Goal: Check status: Check status

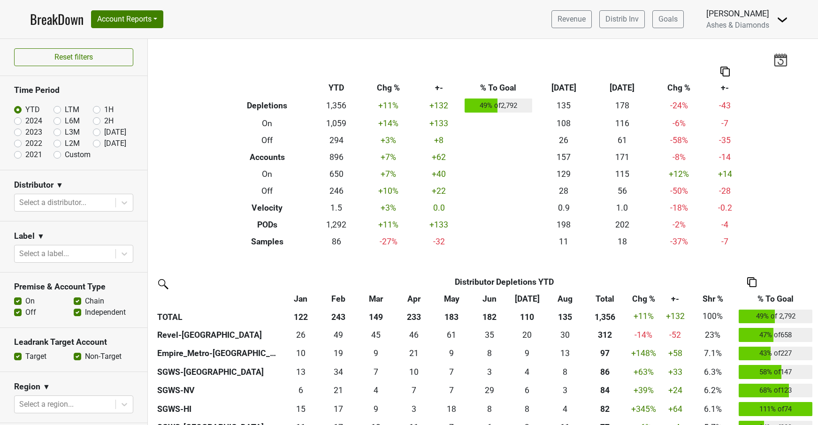
click at [104, 143] on label "[DATE]" at bounding box center [115, 143] width 22 height 11
click at [97, 143] on input "[DATE]" at bounding box center [112, 142] width 38 height 9
radio input "true"
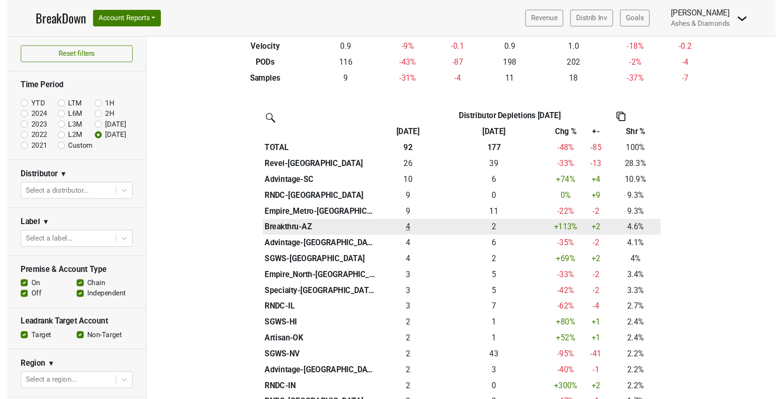
scroll to position [173, 0]
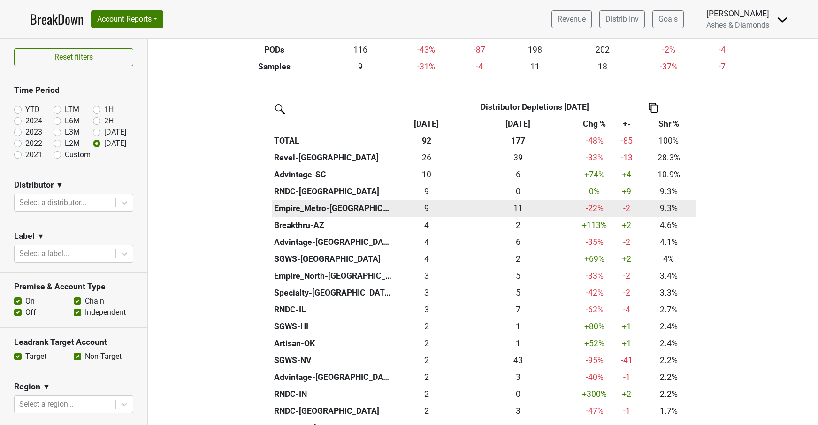
click at [430, 205] on div "8.5 9" at bounding box center [426, 208] width 60 height 12
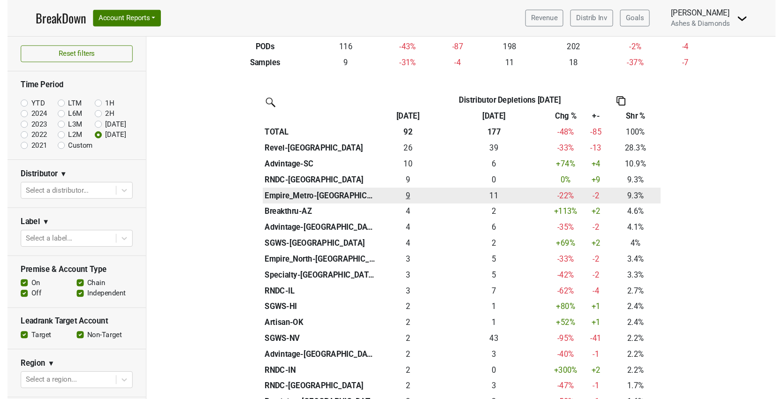
scroll to position [174, 0]
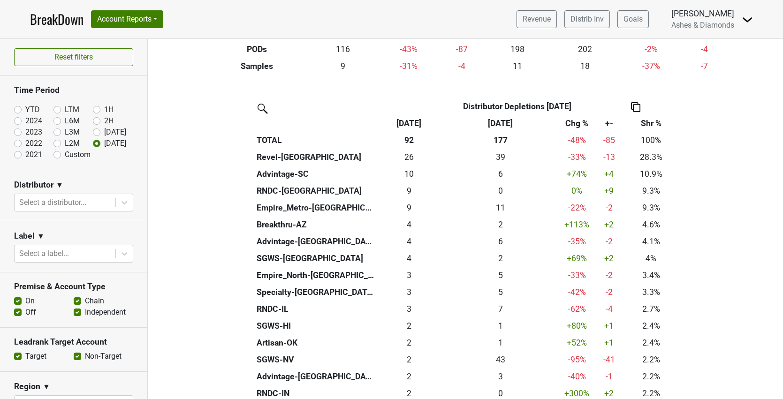
click at [53, 16] on link "BreakDown" at bounding box center [56, 19] width 53 height 20
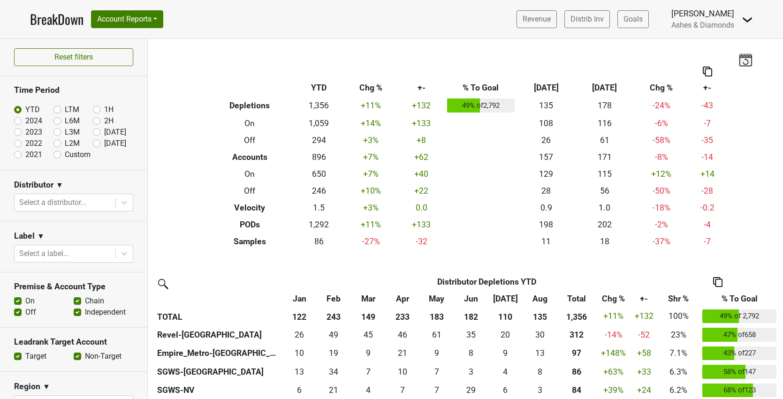
click at [104, 143] on label "[DATE]" at bounding box center [115, 143] width 22 height 11
click at [96, 143] on input "[DATE]" at bounding box center [112, 142] width 38 height 9
radio input "true"
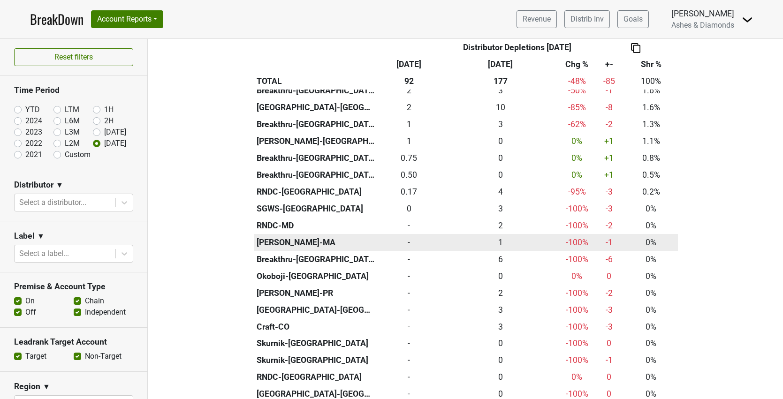
scroll to position [512, 0]
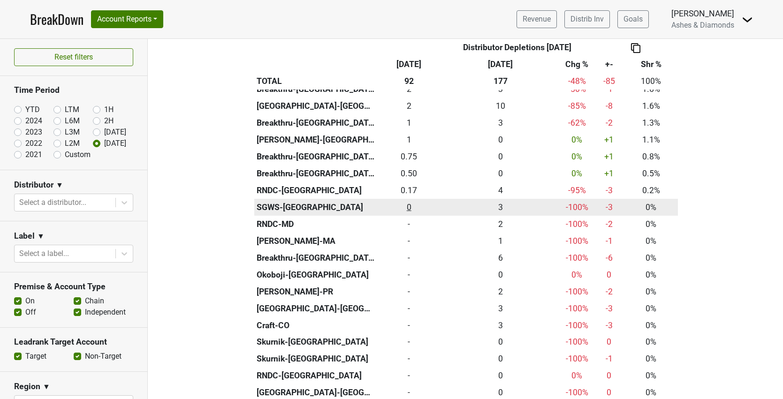
click at [409, 201] on div "0 0" at bounding box center [409, 207] width 60 height 12
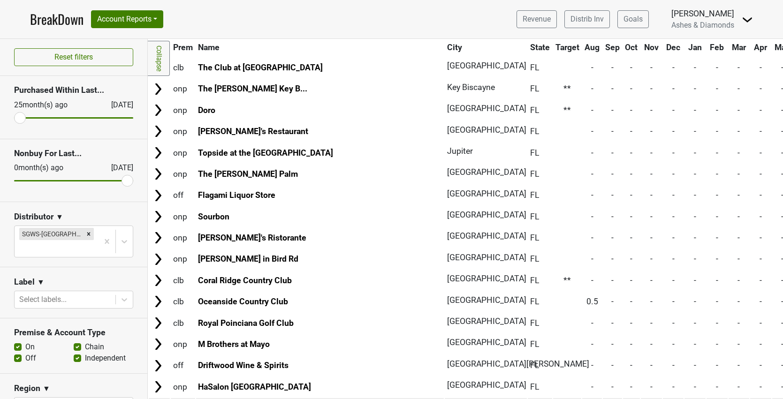
scroll to position [2923, 0]
